Goal: Find contact information: Find contact information

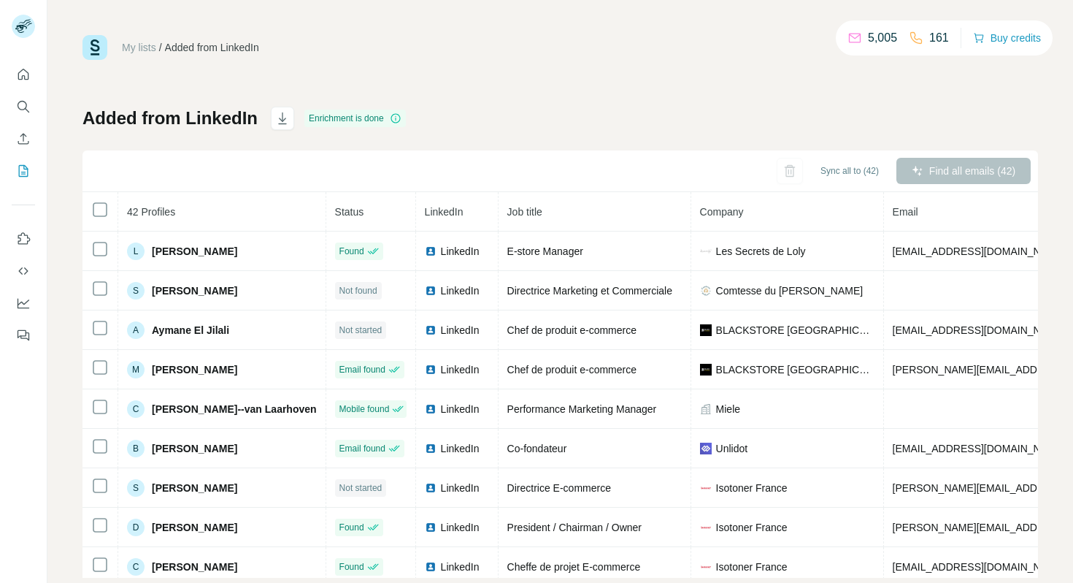
scroll to position [0, 343]
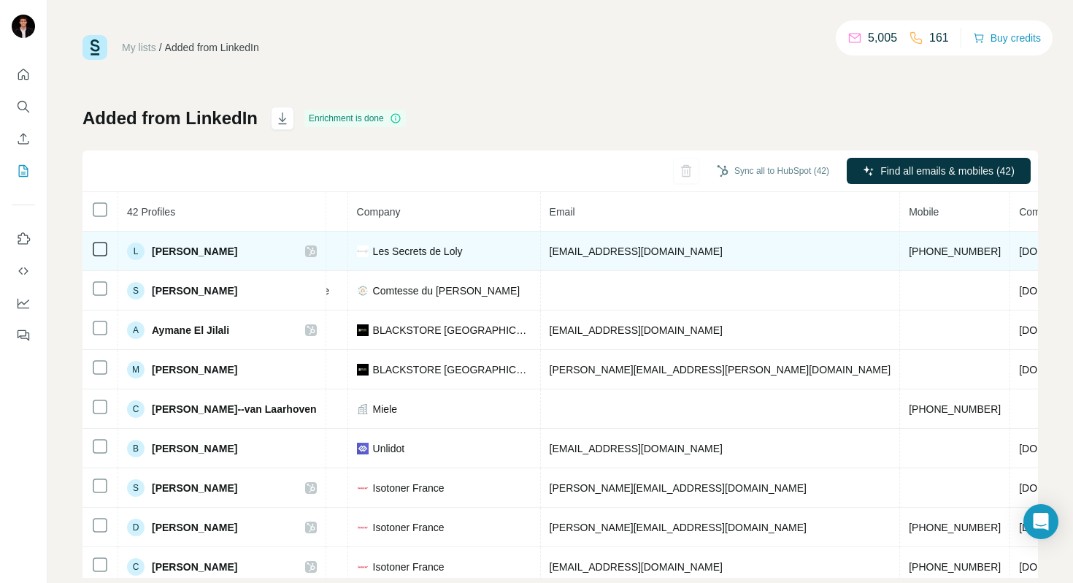
click at [583, 250] on span "[EMAIL_ADDRESS][DOMAIN_NAME]" at bounding box center [636, 251] width 173 height 12
copy span "[EMAIL_ADDRESS][DOMAIN_NAME]"
click at [909, 245] on span "[PHONE_NUMBER]" at bounding box center [955, 251] width 92 height 12
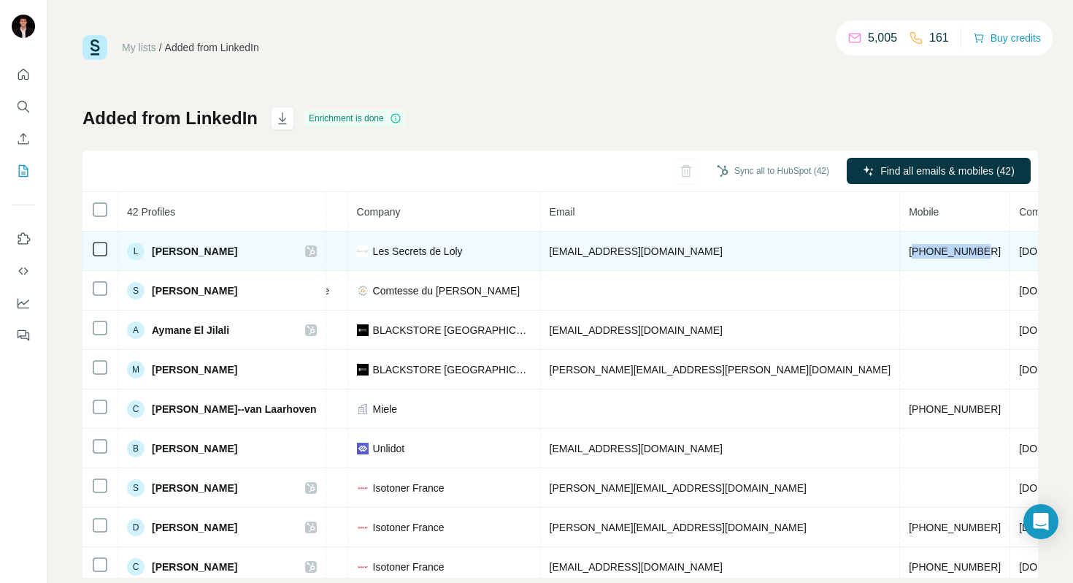
click at [909, 245] on span "[PHONE_NUMBER]" at bounding box center [955, 251] width 92 height 12
copy span "[PHONE_NUMBER]"
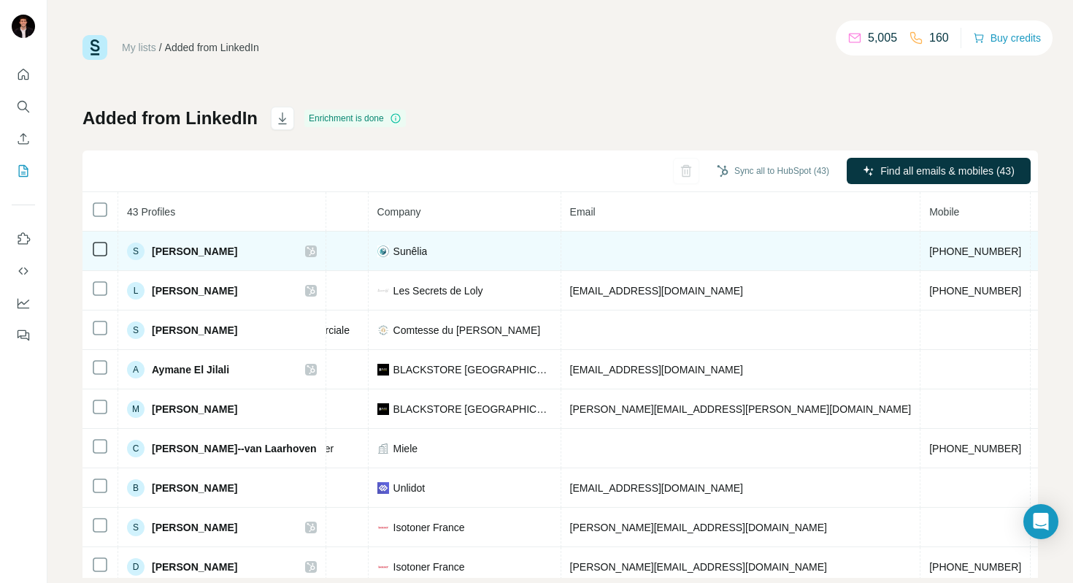
scroll to position [0, 343]
